Goal: Information Seeking & Learning: Understand process/instructions

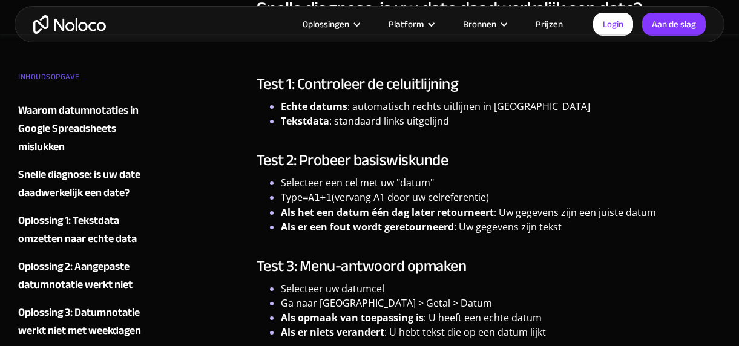
scroll to position [1838, 0]
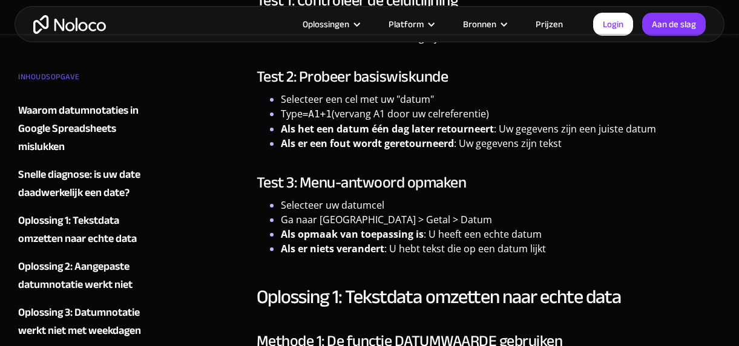
click at [490, 74] on div "Test 2: Probeer basiswiskunde Selecteer een cel met uw "datum" Type =A1+1 (verv…" at bounding box center [489, 109] width 464 height 83
click at [587, 122] on font ": Uw gegevens zijn een juiste datum" at bounding box center [575, 128] width 162 height 13
drag, startPoint x: 597, startPoint y: 173, endPoint x: 563, endPoint y: 199, distance: 43.1
click at [596, 174] on h3 "Test 3: Menu-antwoord opmaken" at bounding box center [489, 183] width 464 height 18
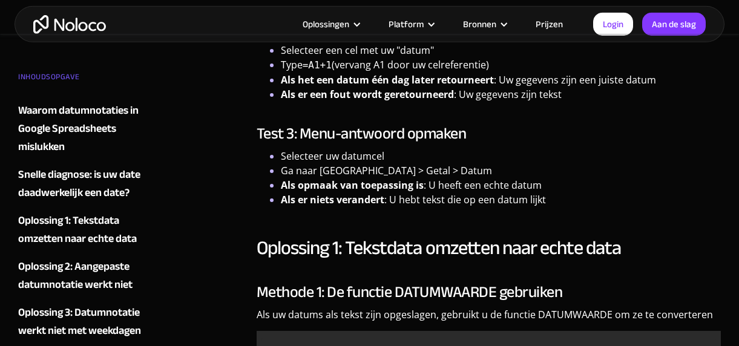
scroll to position [1921, 0]
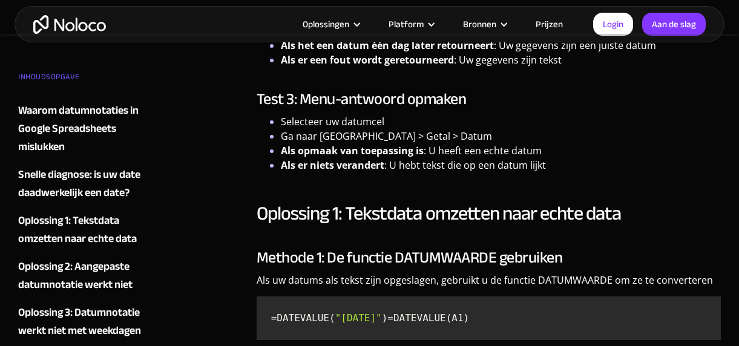
click at [309, 196] on font "Oplossing 1: Tekstdata omzetten naar echte data" at bounding box center [439, 214] width 365 height 36
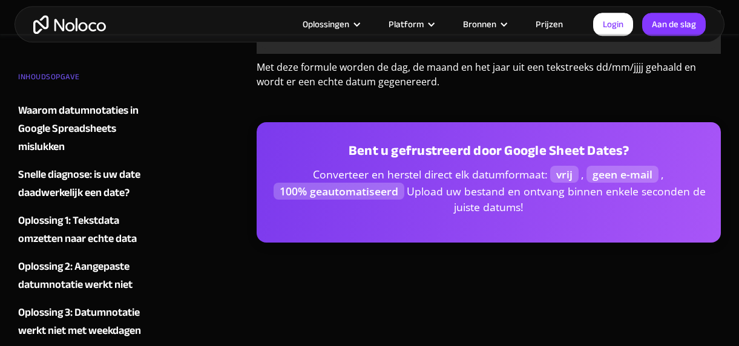
scroll to position [2590, 0]
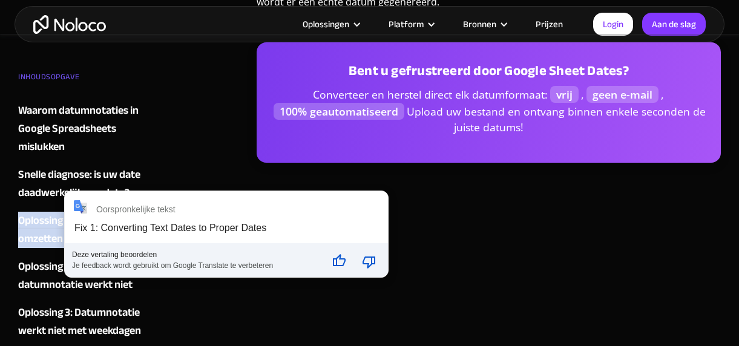
click at [72, 245] on div "Deze vertaling beoordelen Je feedback wordt gebruikt om Google Translate te ver…" at bounding box center [196, 260] width 263 height 34
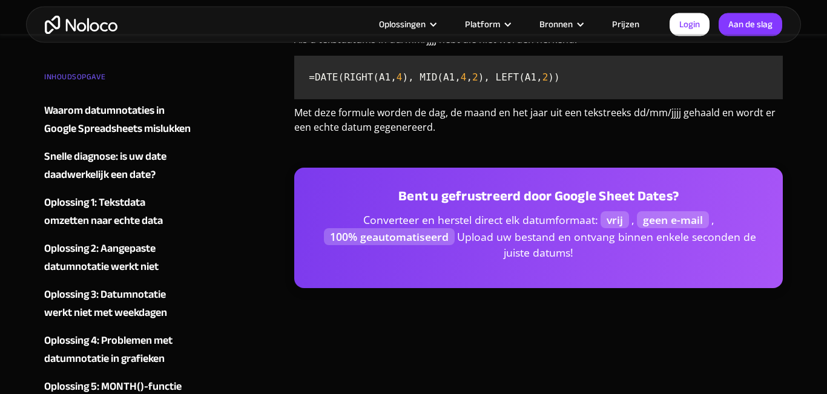
scroll to position [1506, 0]
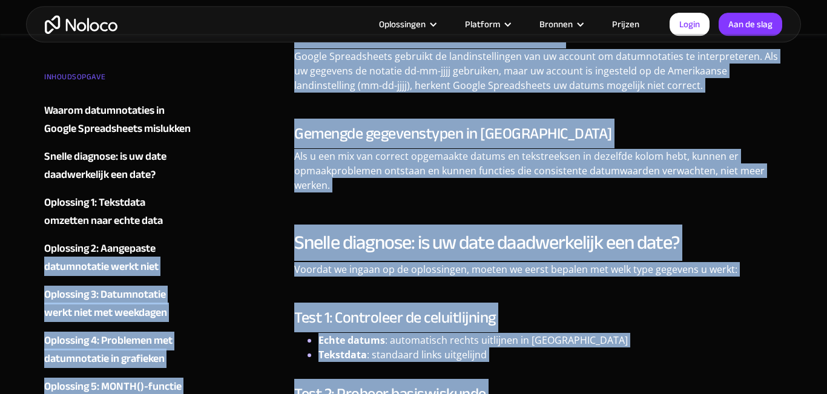
drag, startPoint x: 231, startPoint y: 258, endPoint x: 199, endPoint y: 280, distance: 38.4
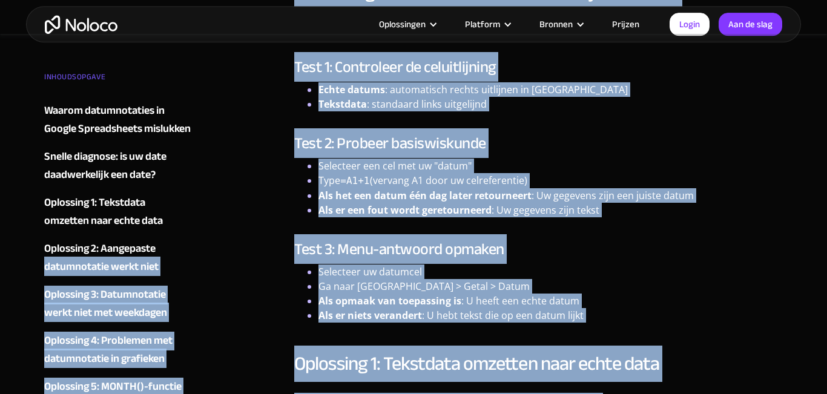
scroll to position [1423, 0]
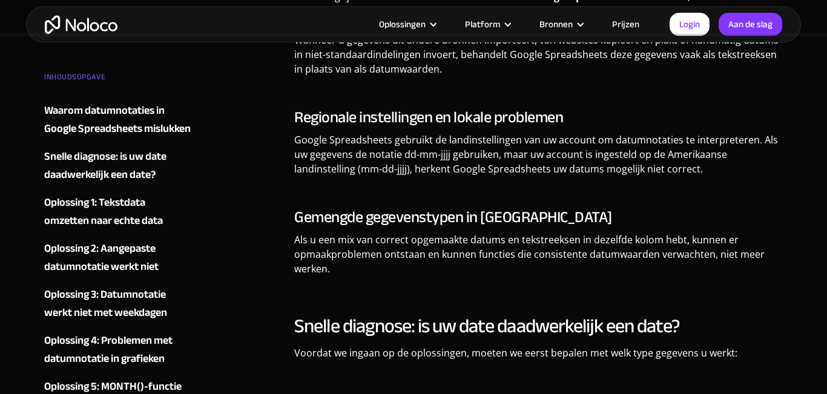
click at [201, 200] on div "INHOUDSOPGAVE Waarom datumnotaties in Google Spreadsheets mislukken De grondoor…" at bounding box center [132, 351] width 176 height 587
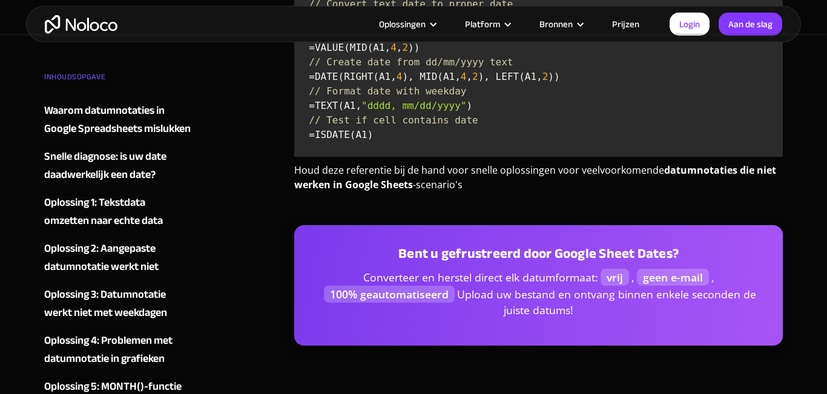
scroll to position [6683, 0]
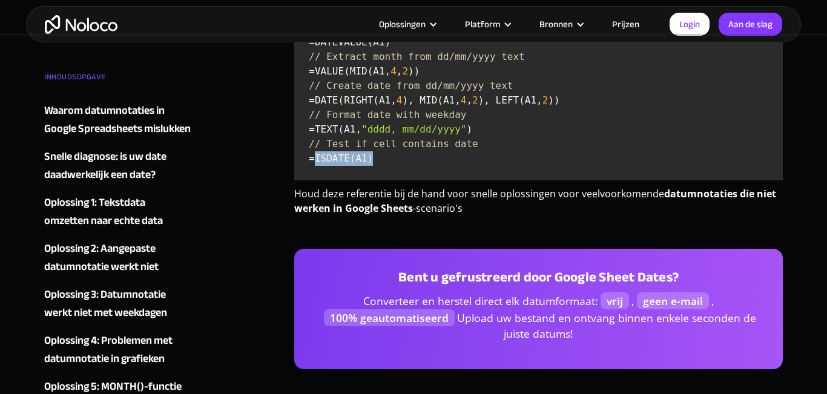
drag, startPoint x: 318, startPoint y: 280, endPoint x: 387, endPoint y: 287, distance: 69.9
click at [387, 176] on code "// Convert text date to proper date =DATEVALUE(A1) // Extract month from dd/mm/…" at bounding box center [538, 93] width 479 height 165
drag, startPoint x: 304, startPoint y: 285, endPoint x: 372, endPoint y: 292, distance: 68.8
click at [372, 176] on code "// Convert text date to proper date =DATEVALUE(A1) // Extract month from dd/mm/…" at bounding box center [538, 93] width 479 height 165
copy code "=ISDATE(A1)"
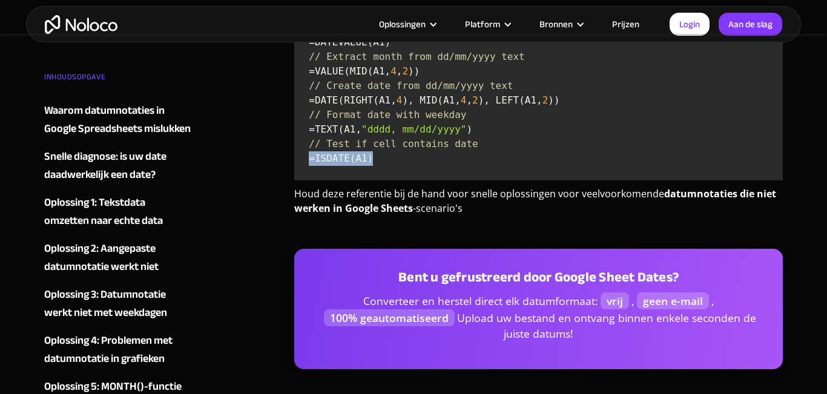
copy code "=ISDATE(A1)"
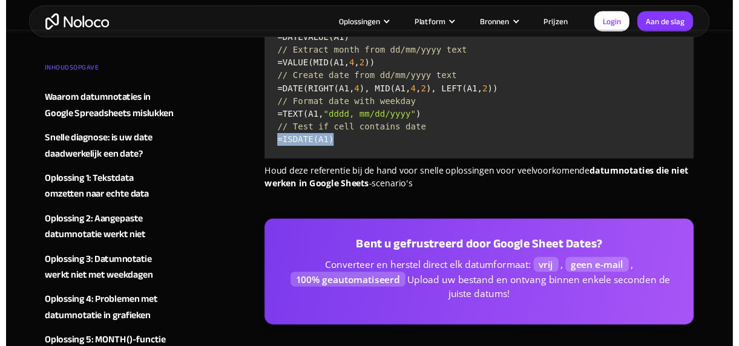
scroll to position [6697, 0]
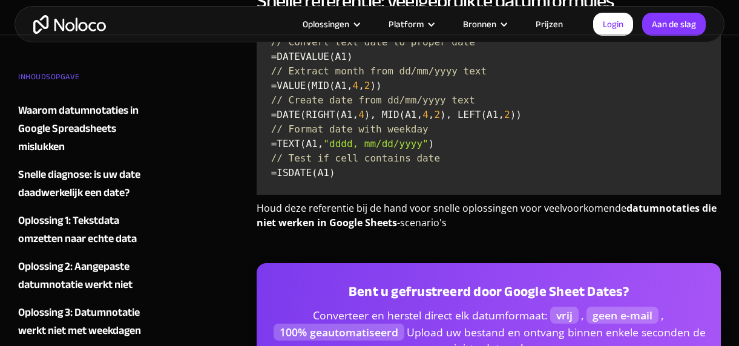
click at [673, 133] on code "// Convert text date to proper date =DATEVALUE(A1) // Extract month from dd/mm/…" at bounding box center [489, 107] width 455 height 165
